Goal: Task Accomplishment & Management: Use online tool/utility

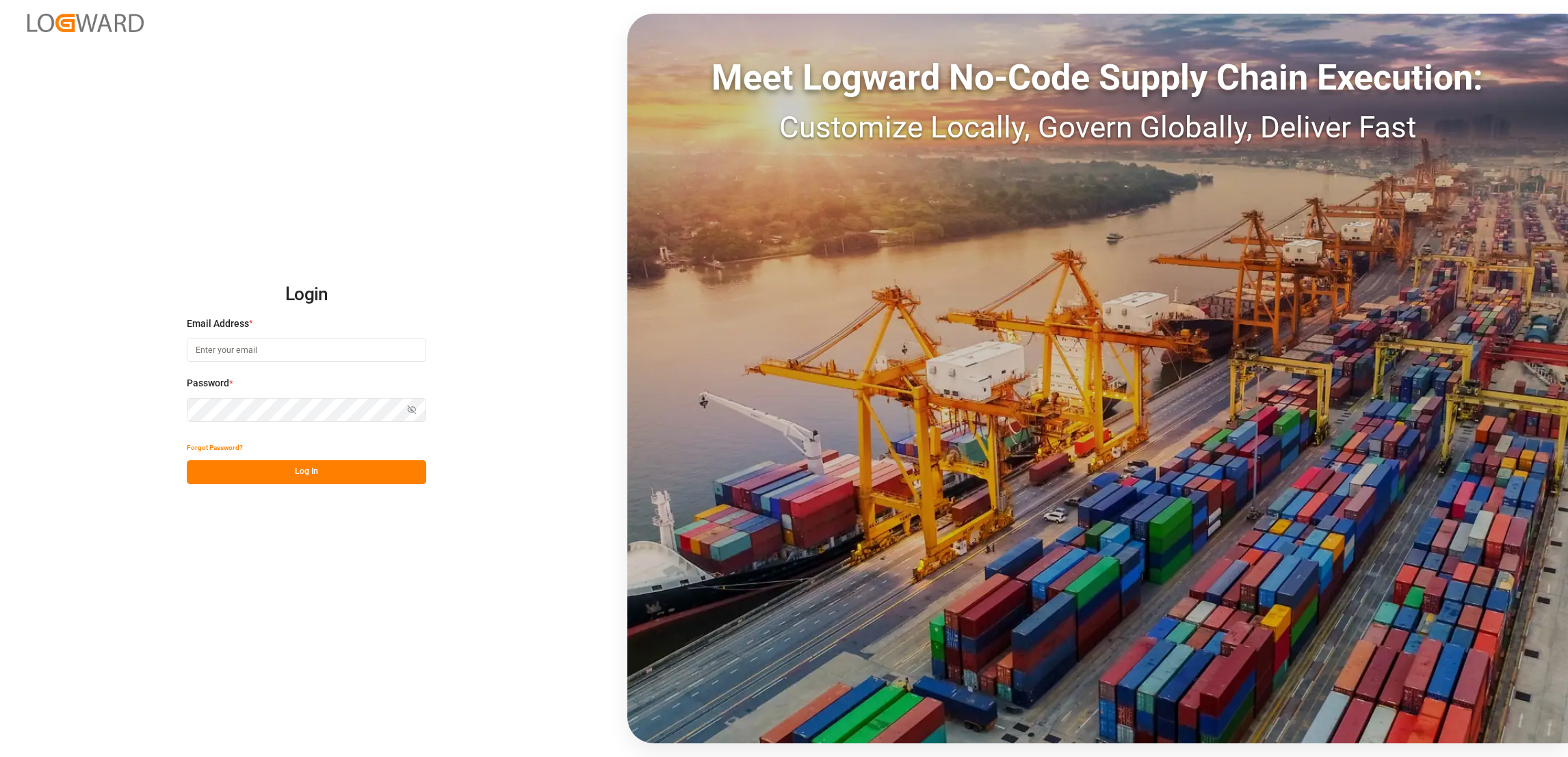
type input "[PERSON_NAME][EMAIL_ADDRESS][PERSON_NAME][DOMAIN_NAME]"
click at [342, 473] on button "Log In" at bounding box center [306, 472] width 239 height 24
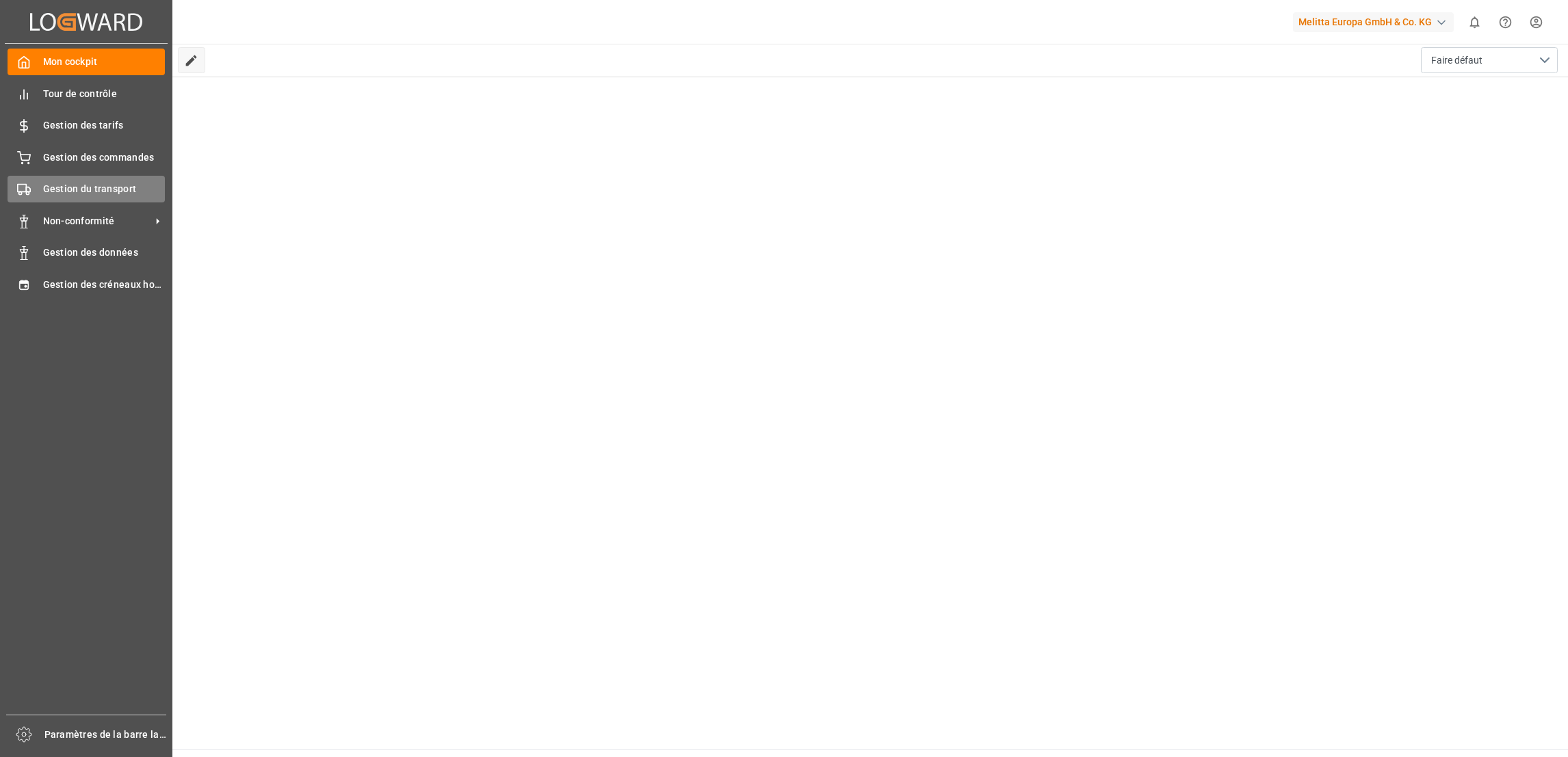
click at [113, 185] on span "Gestion du transport" at bounding box center [104, 189] width 122 height 15
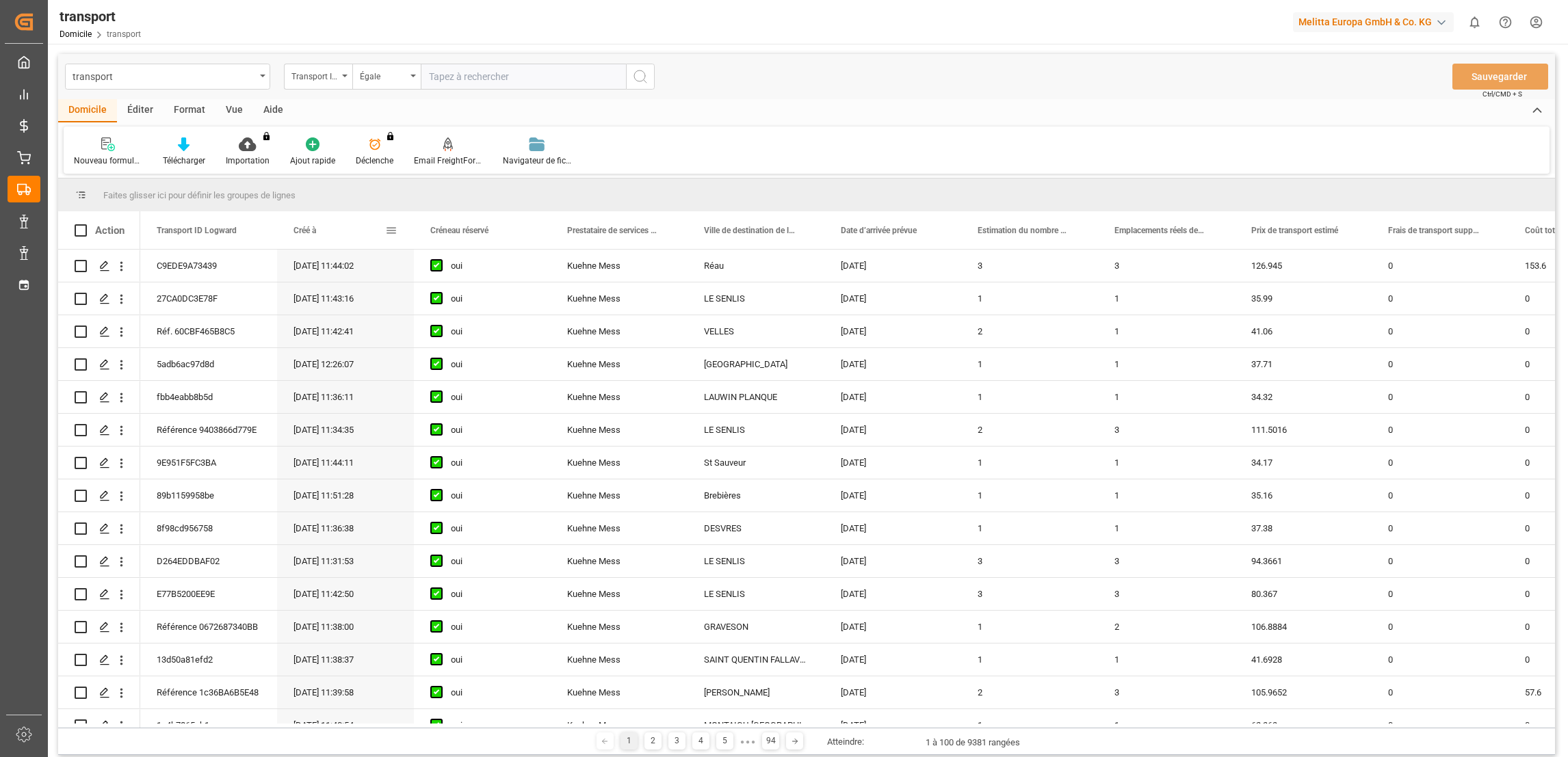
click at [385, 239] on div "Créé à" at bounding box center [338, 230] width 91 height 37
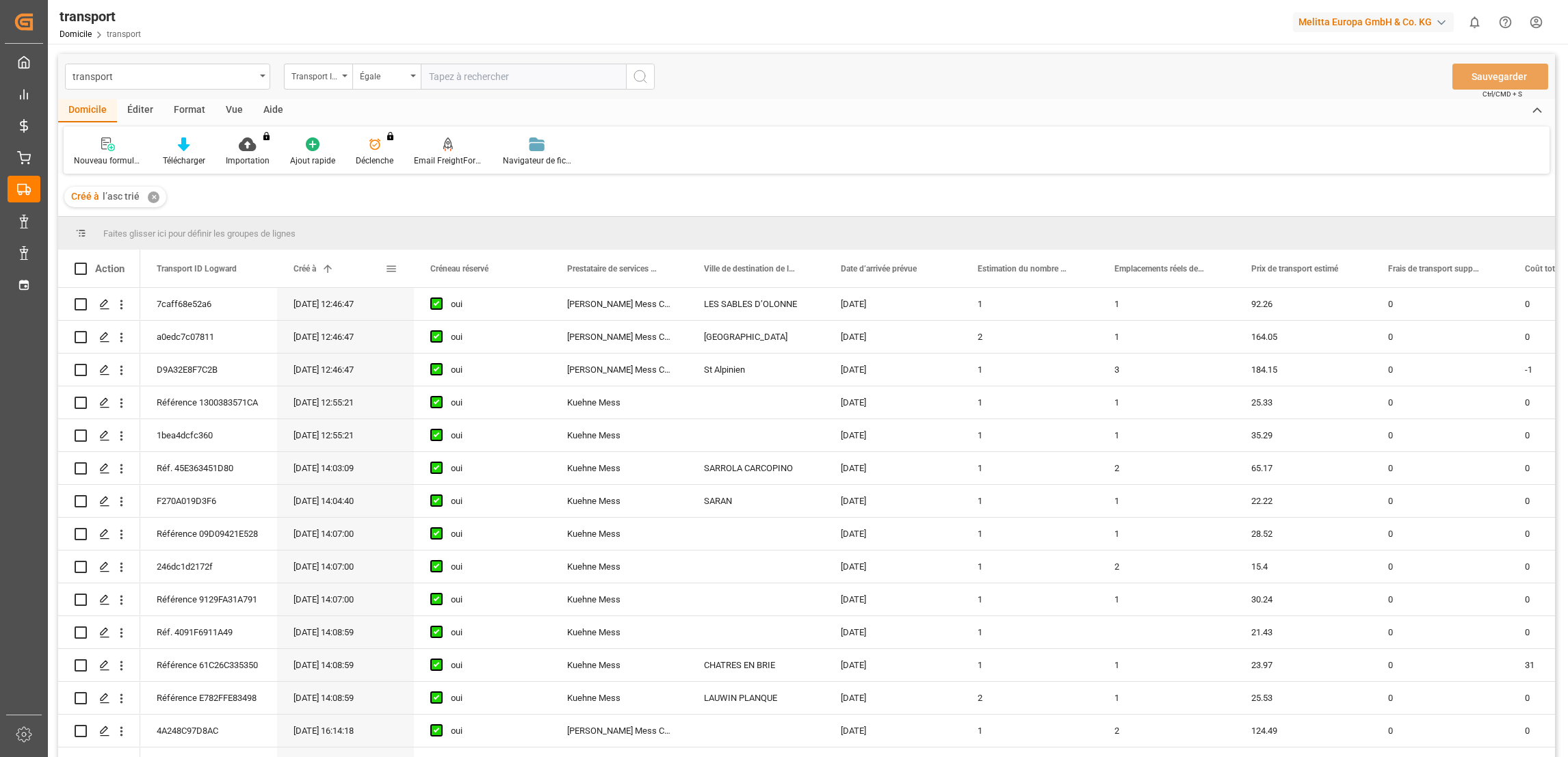
click at [394, 263] on span at bounding box center [392, 268] width 13 height 13
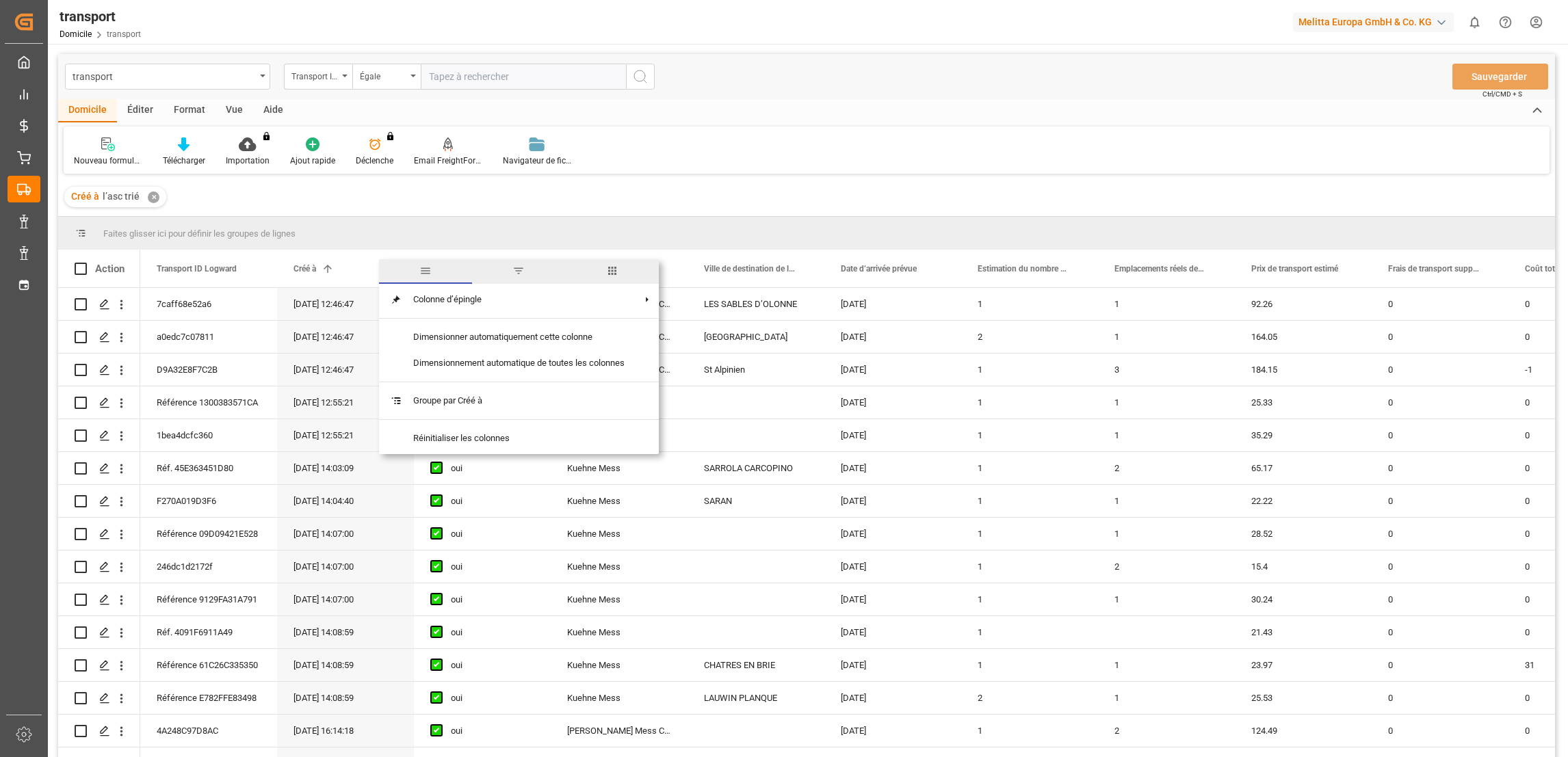
click at [511, 276] on span "filtre" at bounding box center [518, 271] width 93 height 25
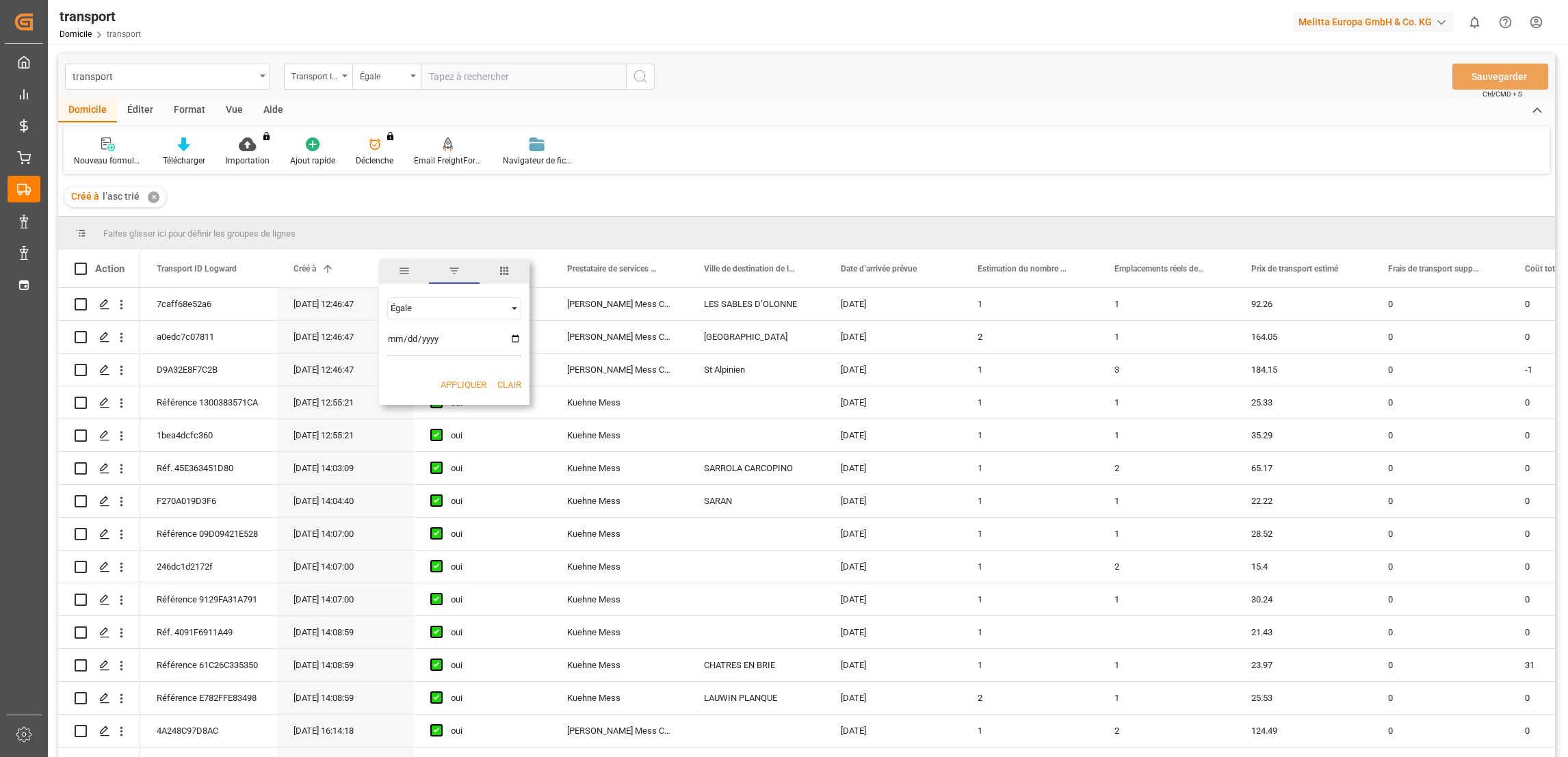
click at [517, 332] on input "date" at bounding box center [454, 343] width 134 height 28
type input "[DATE]"
click at [467, 382] on button "Appliquer" at bounding box center [463, 385] width 46 height 14
